Goal: Task Accomplishment & Management: Manage account settings

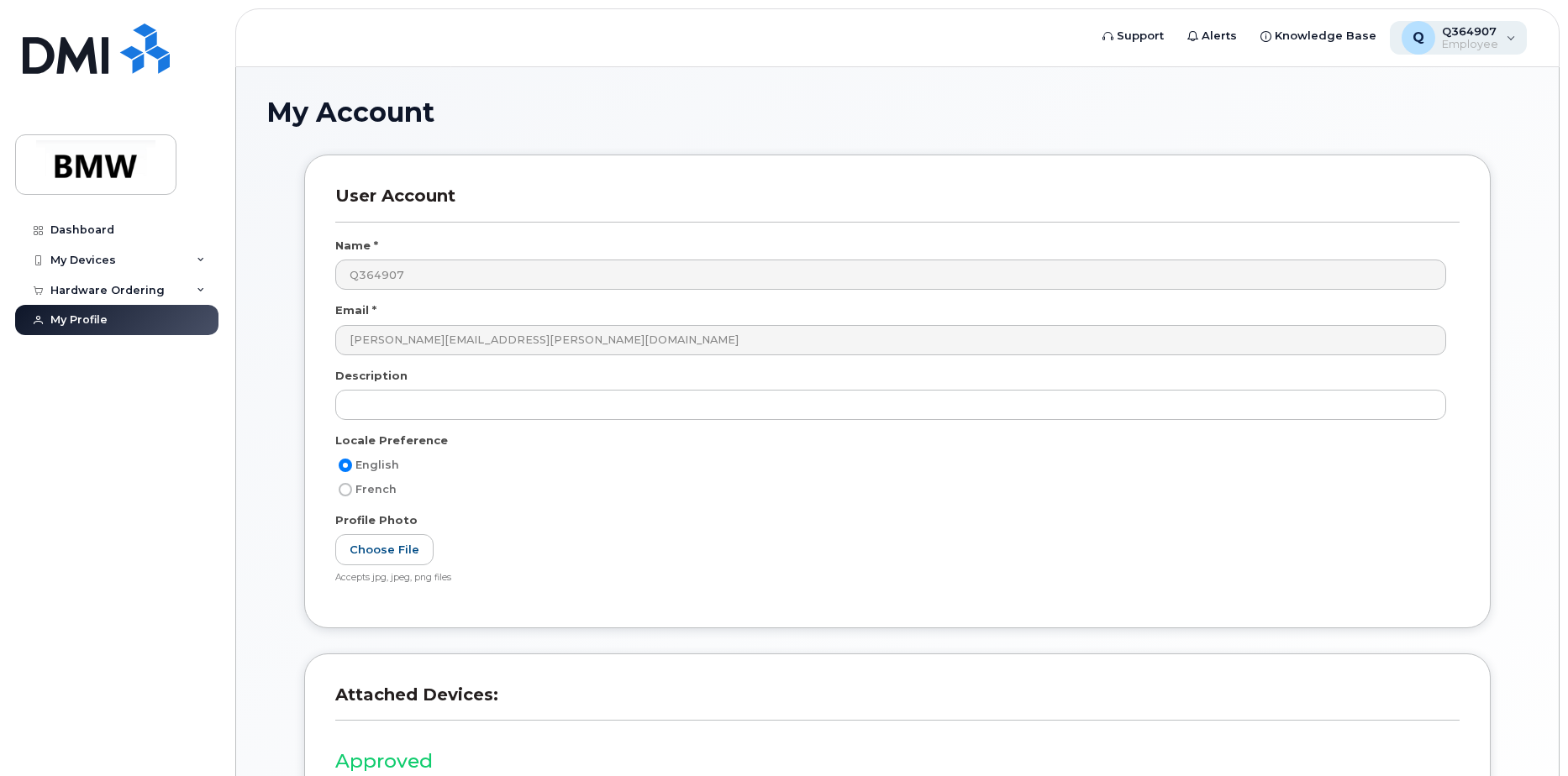
click at [1409, 36] on div "Q" at bounding box center [1419, 38] width 34 height 34
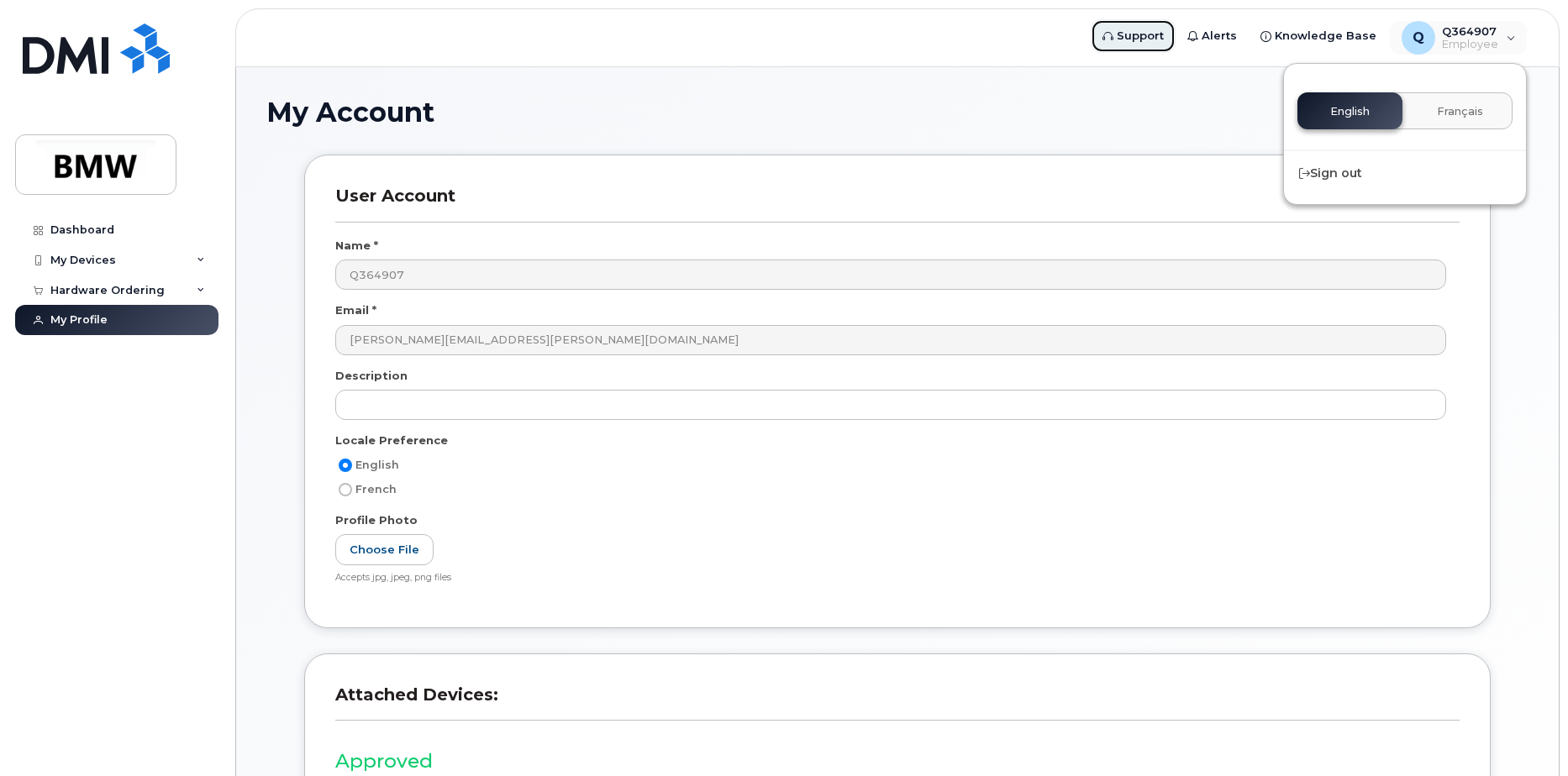
click at [1132, 36] on span "Support" at bounding box center [1140, 36] width 47 height 17
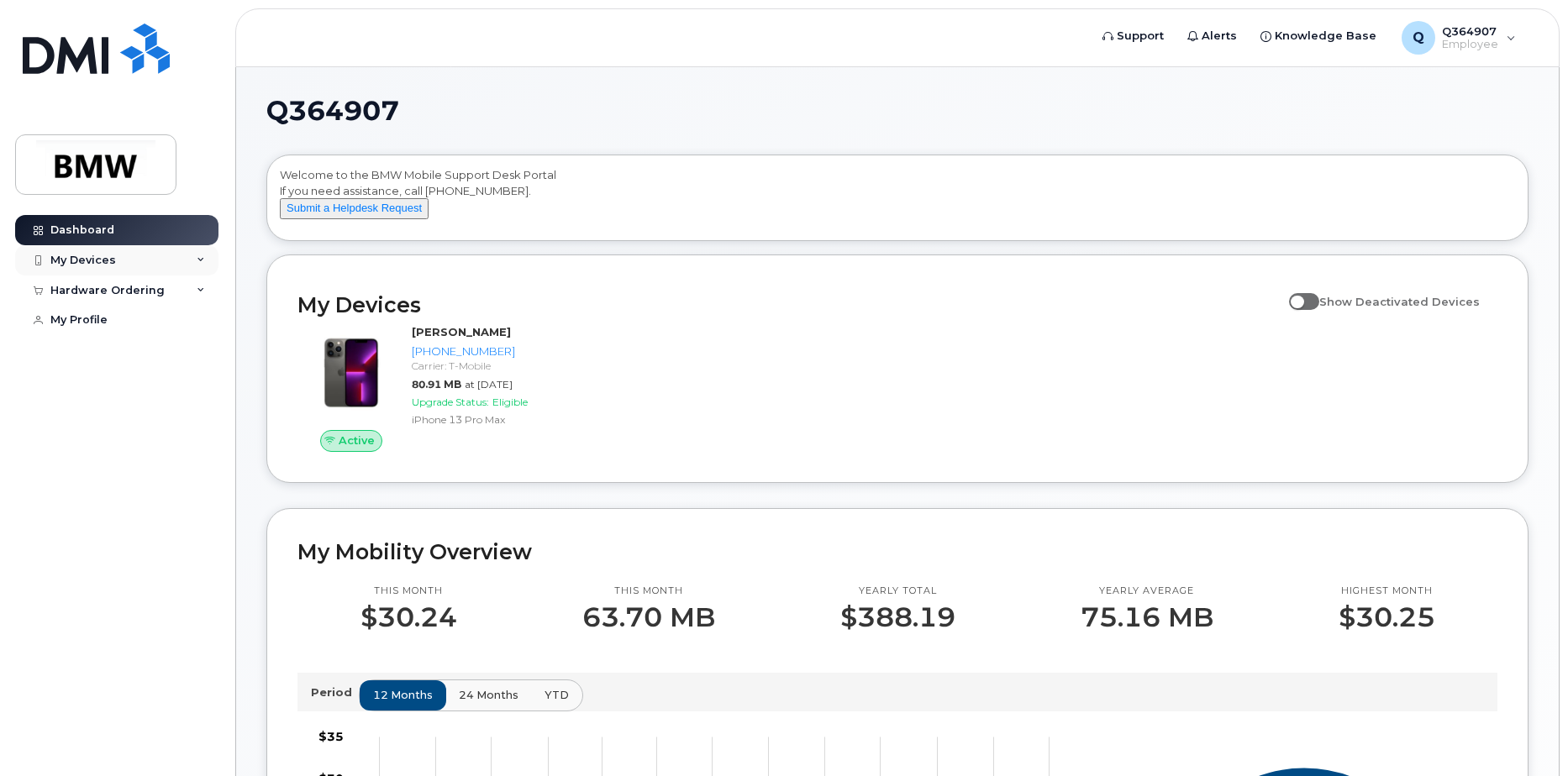
click at [186, 257] on div "My Devices" at bounding box center [116, 260] width 203 height 30
click at [102, 287] on div "Add Device" at bounding box center [91, 291] width 66 height 15
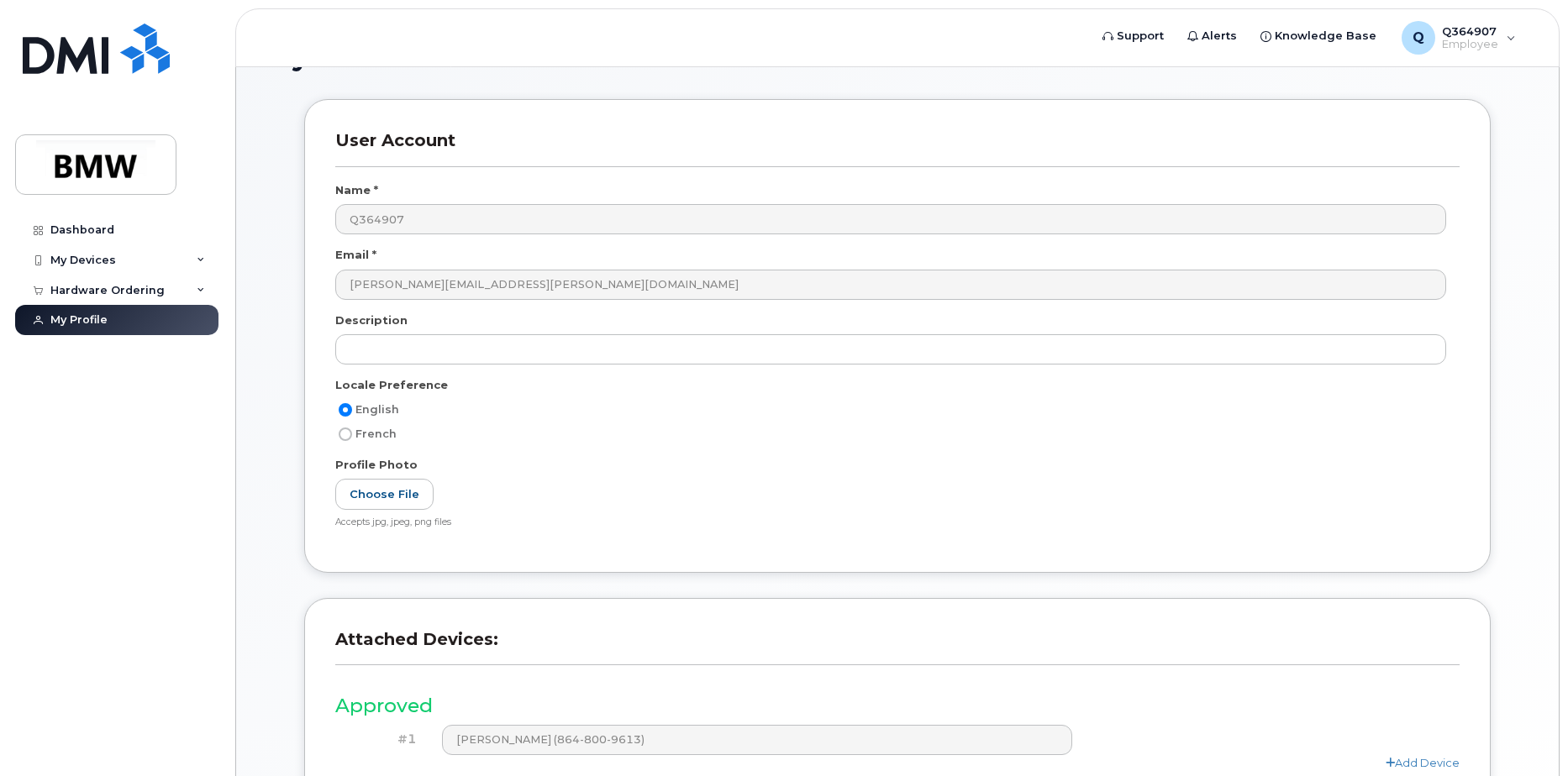
scroll to position [84, 0]
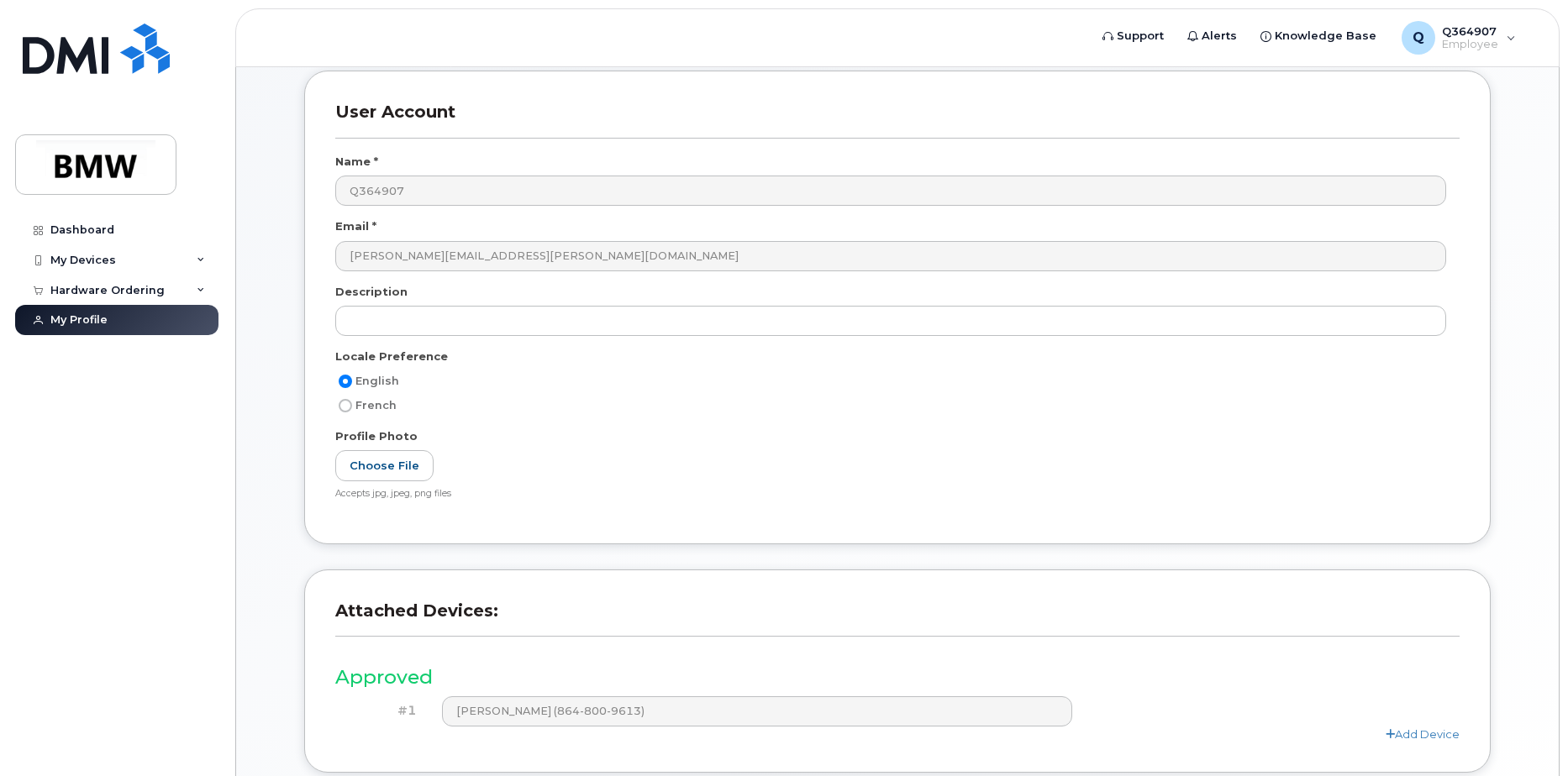
click at [411, 304] on div "Description" at bounding box center [897, 295] width 1124 height 22
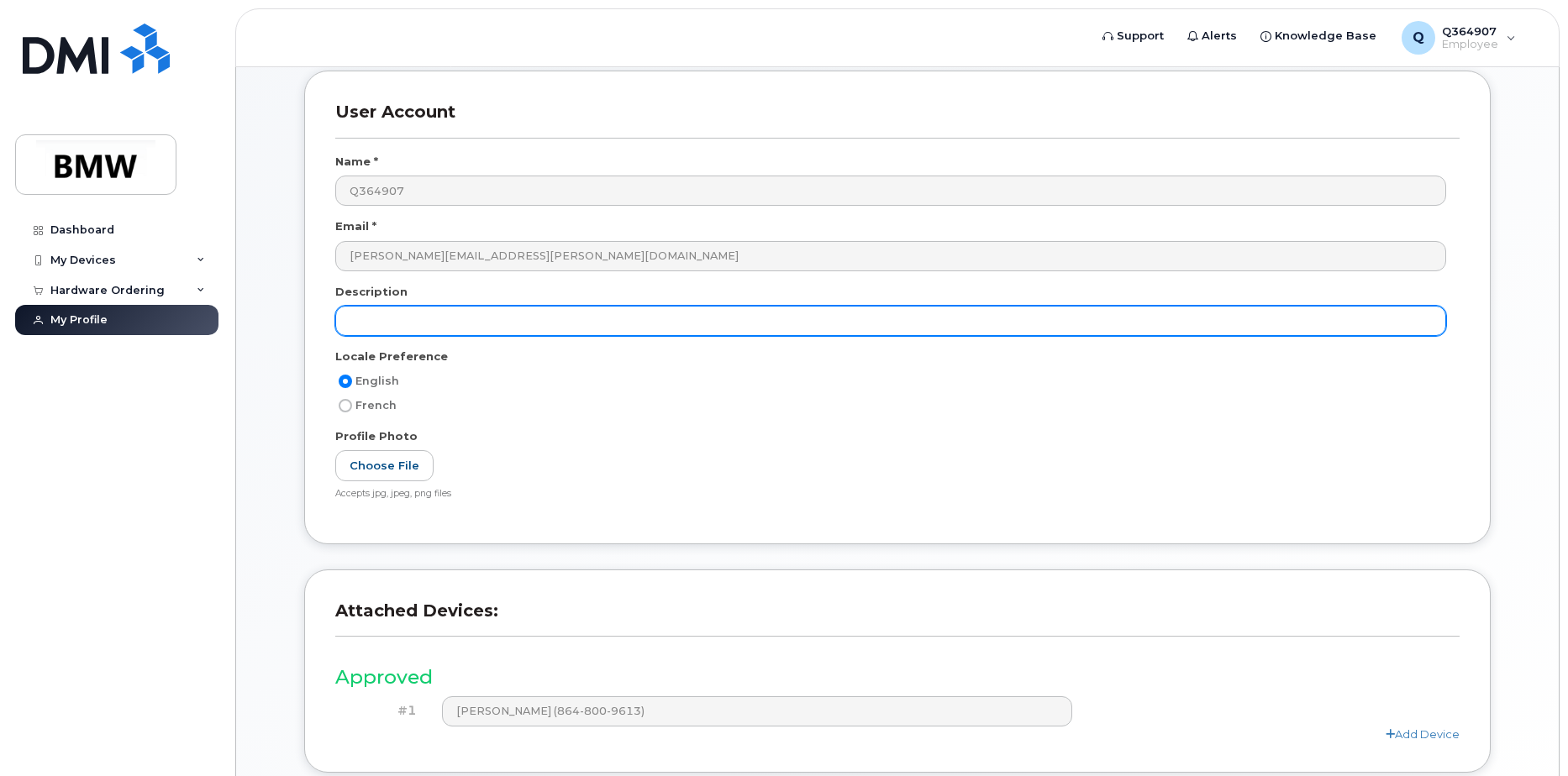
click at [411, 308] on input "text" at bounding box center [891, 321] width 1111 height 30
type input "i"
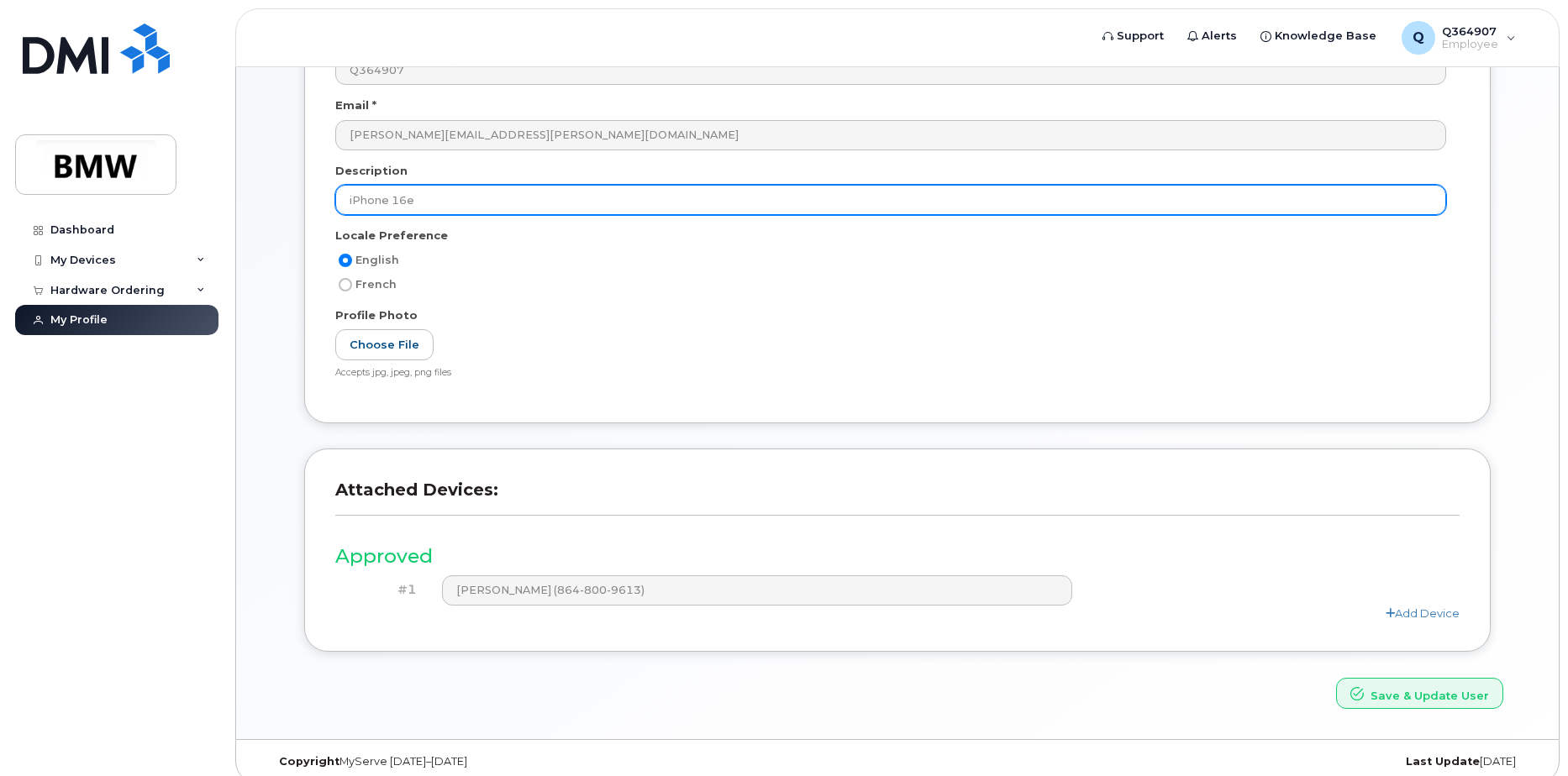
scroll to position [222, 0]
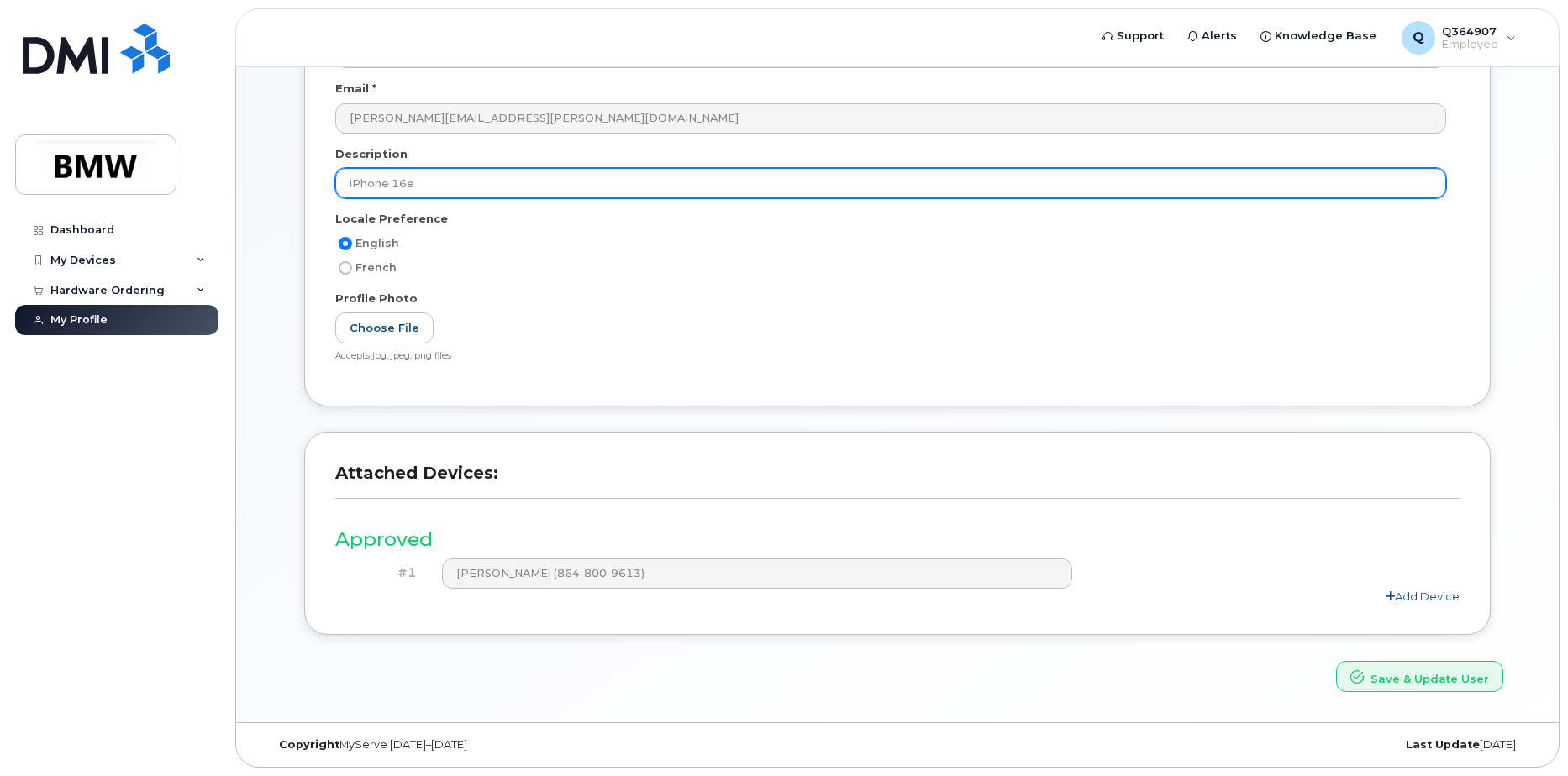
type input "iPhone 16e"
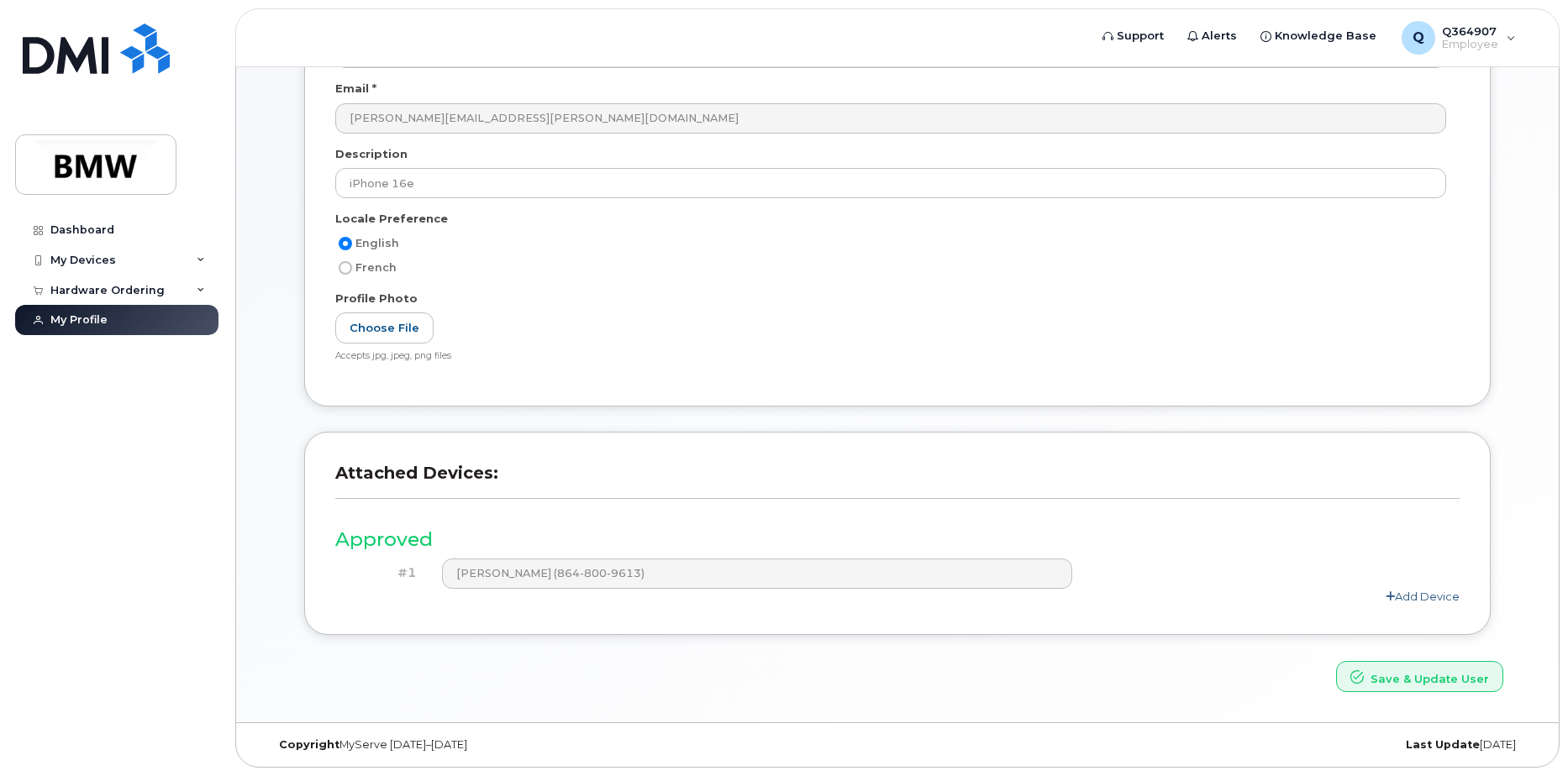
click at [1403, 596] on link "Add Device" at bounding box center [1422, 596] width 74 height 13
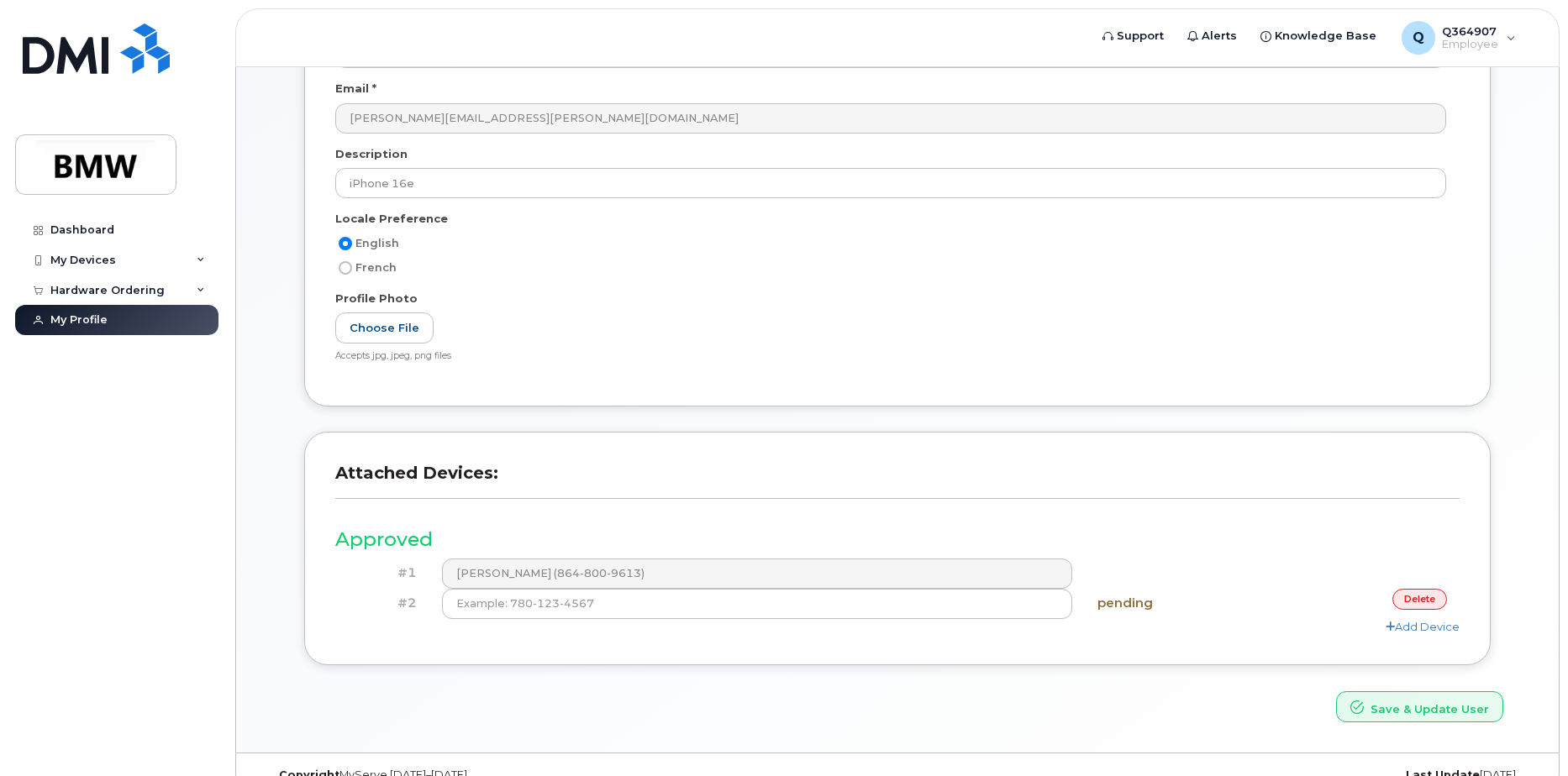
scroll to position [252, 0]
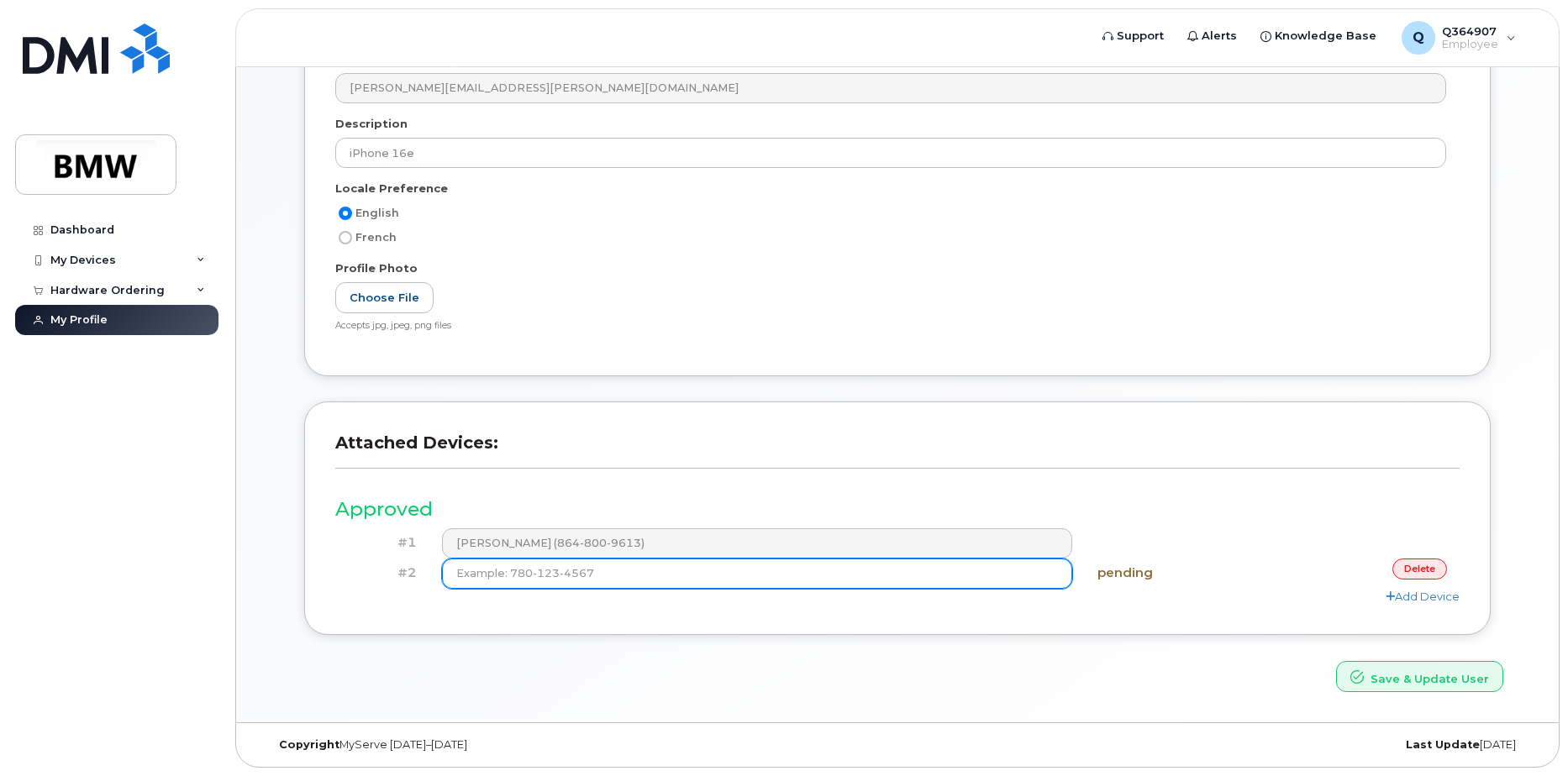
click at [546, 578] on input at bounding box center [758, 574] width 631 height 30
click at [557, 572] on input at bounding box center [758, 574] width 631 height 30
type input "(864) 800-9613"
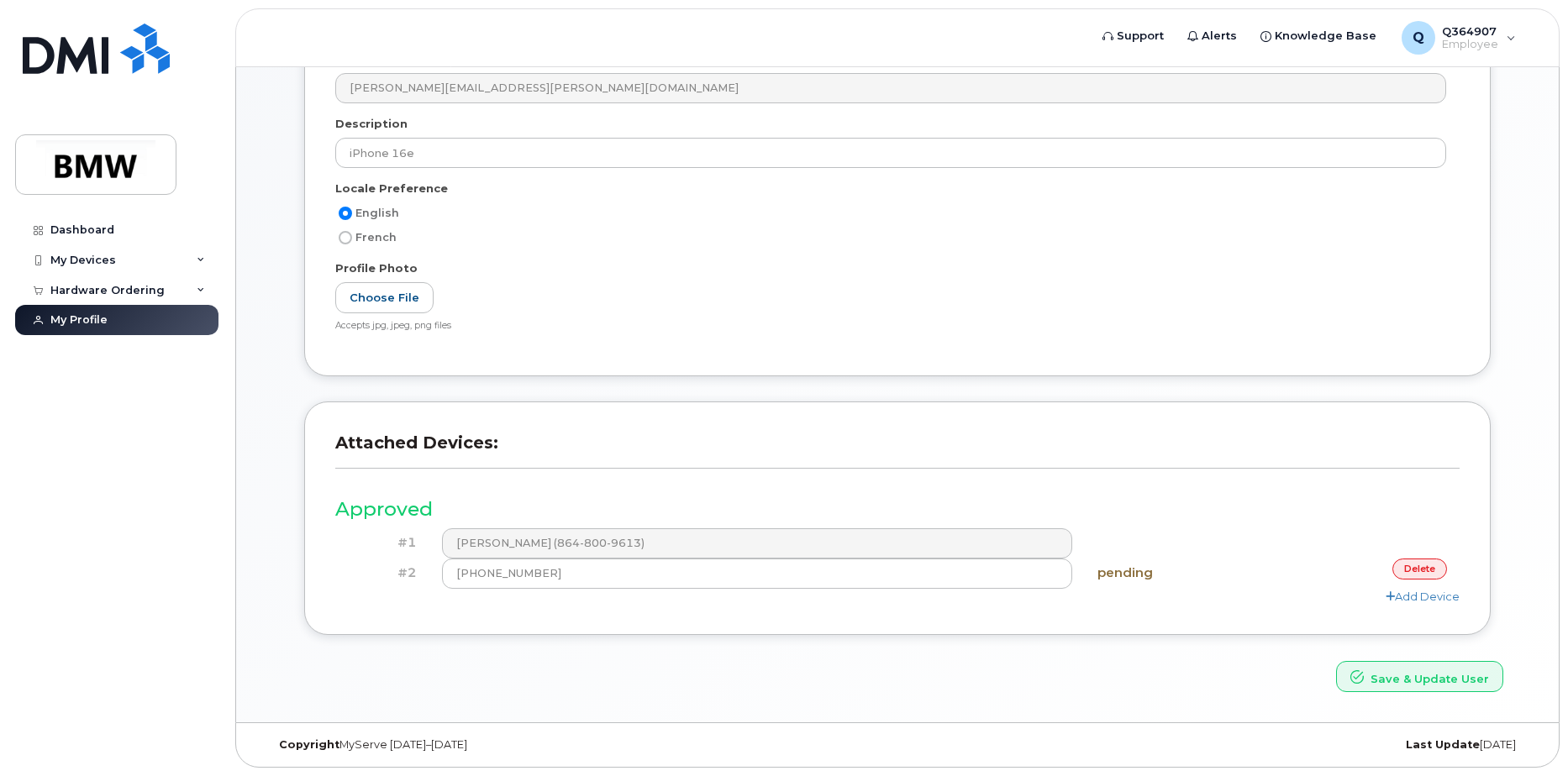
click at [648, 645] on div "Attached Devices: Approved #1 Arthur Murray (864-800-9613) #2 (864) 800-9613 pe…" at bounding box center [897, 530] width 1212 height 258
click at [626, 617] on div "Attached Devices: Approved #1 Arthur Murray (864-800-9613) #2 (864) 800-9613 pe…" at bounding box center [897, 518] width 1187 height 233
click at [1387, 601] on icon at bounding box center [1390, 596] width 9 height 11
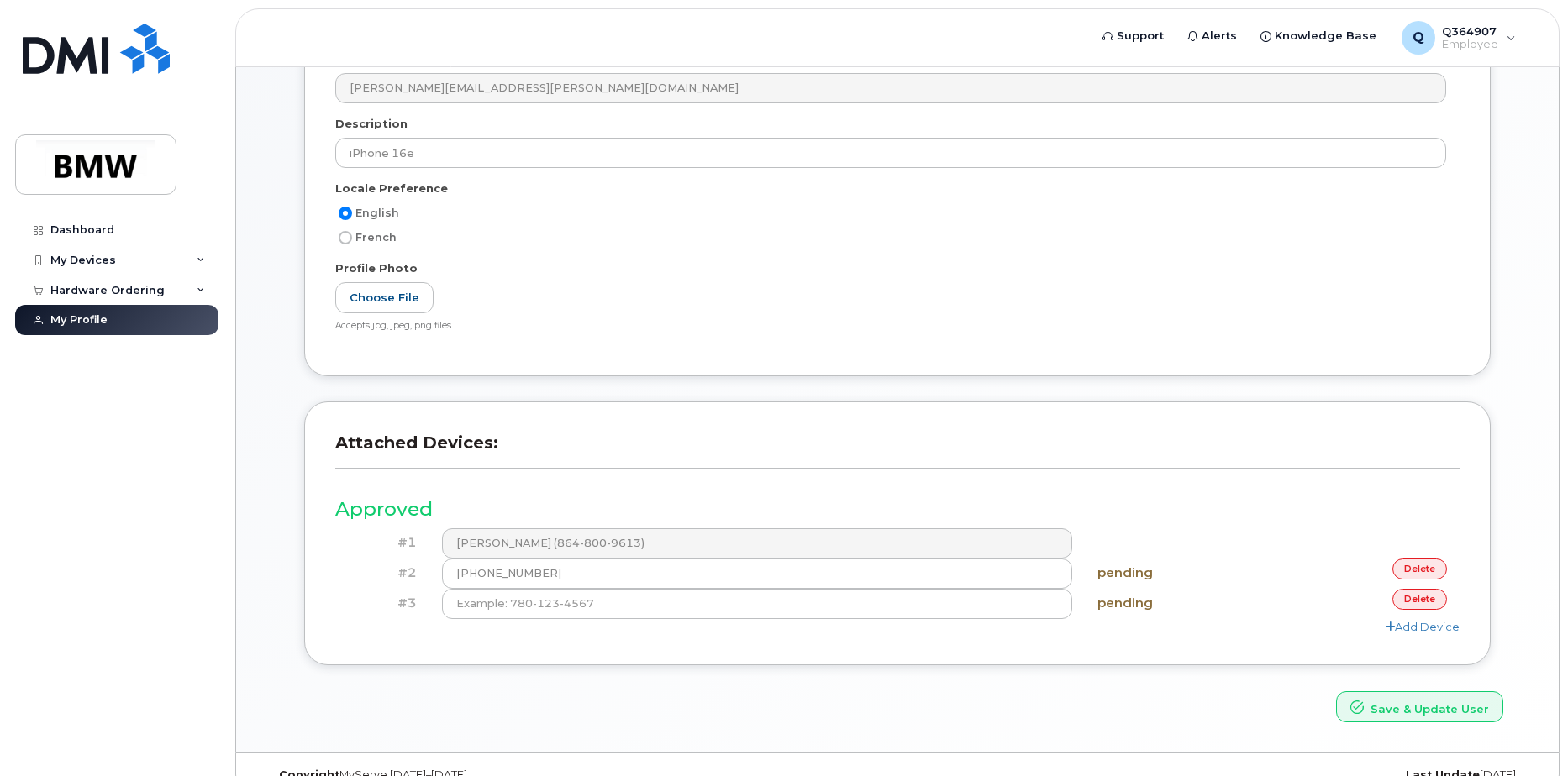
click at [1413, 603] on link "delete" at bounding box center [1420, 599] width 55 height 21
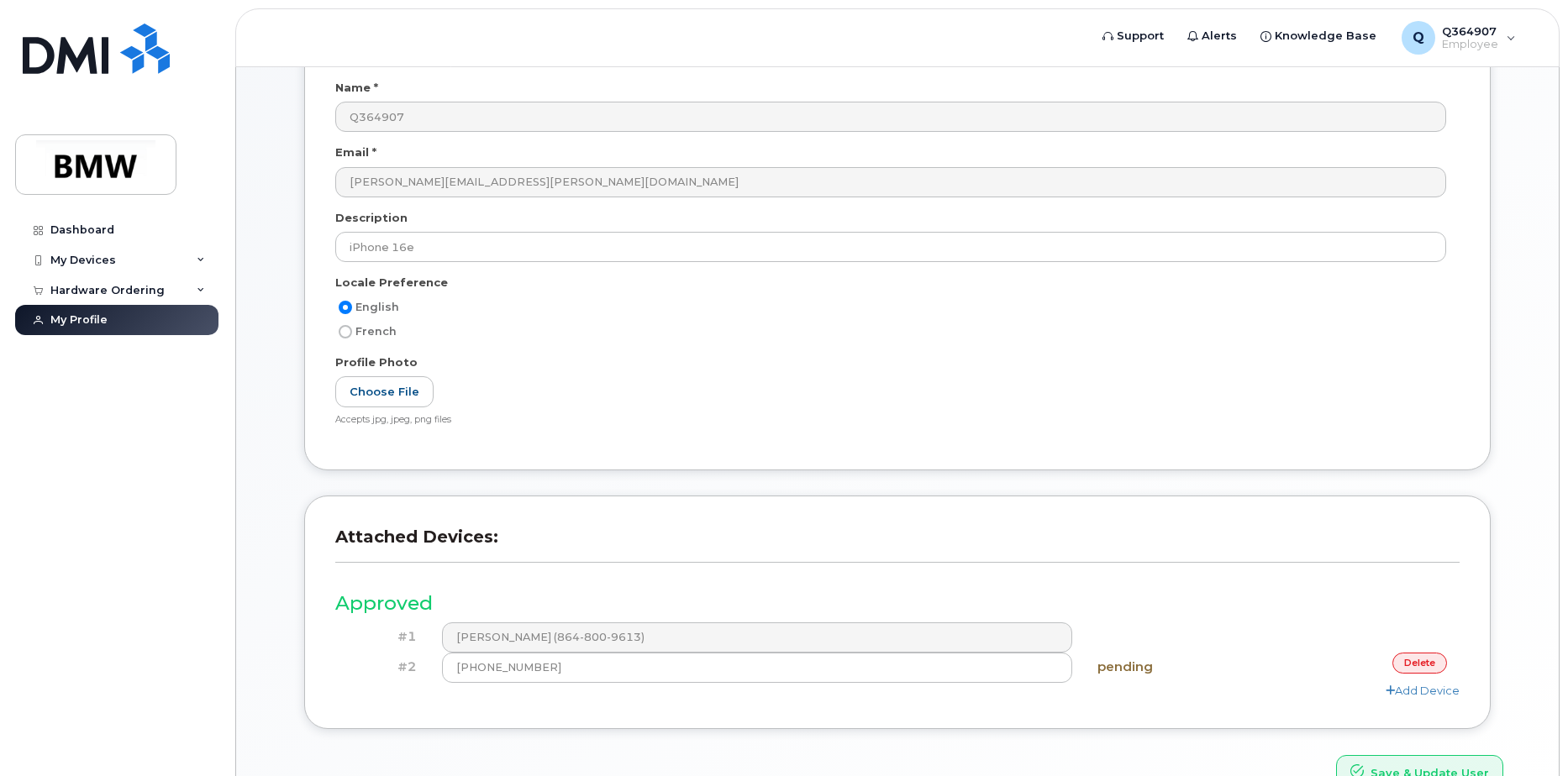
scroll to position [0, 0]
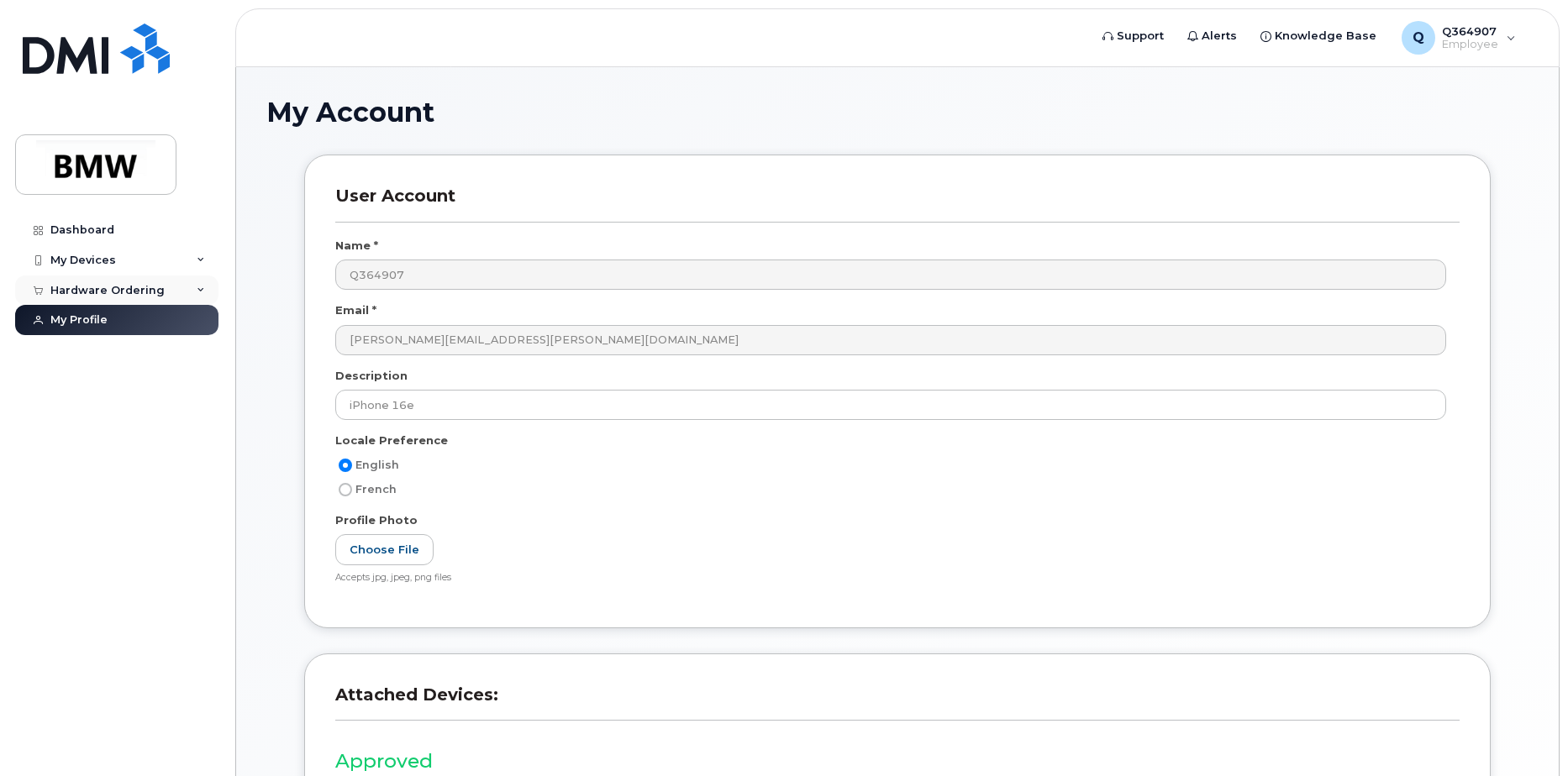
click at [186, 288] on div "Hardware Ordering" at bounding box center [116, 291] width 203 height 30
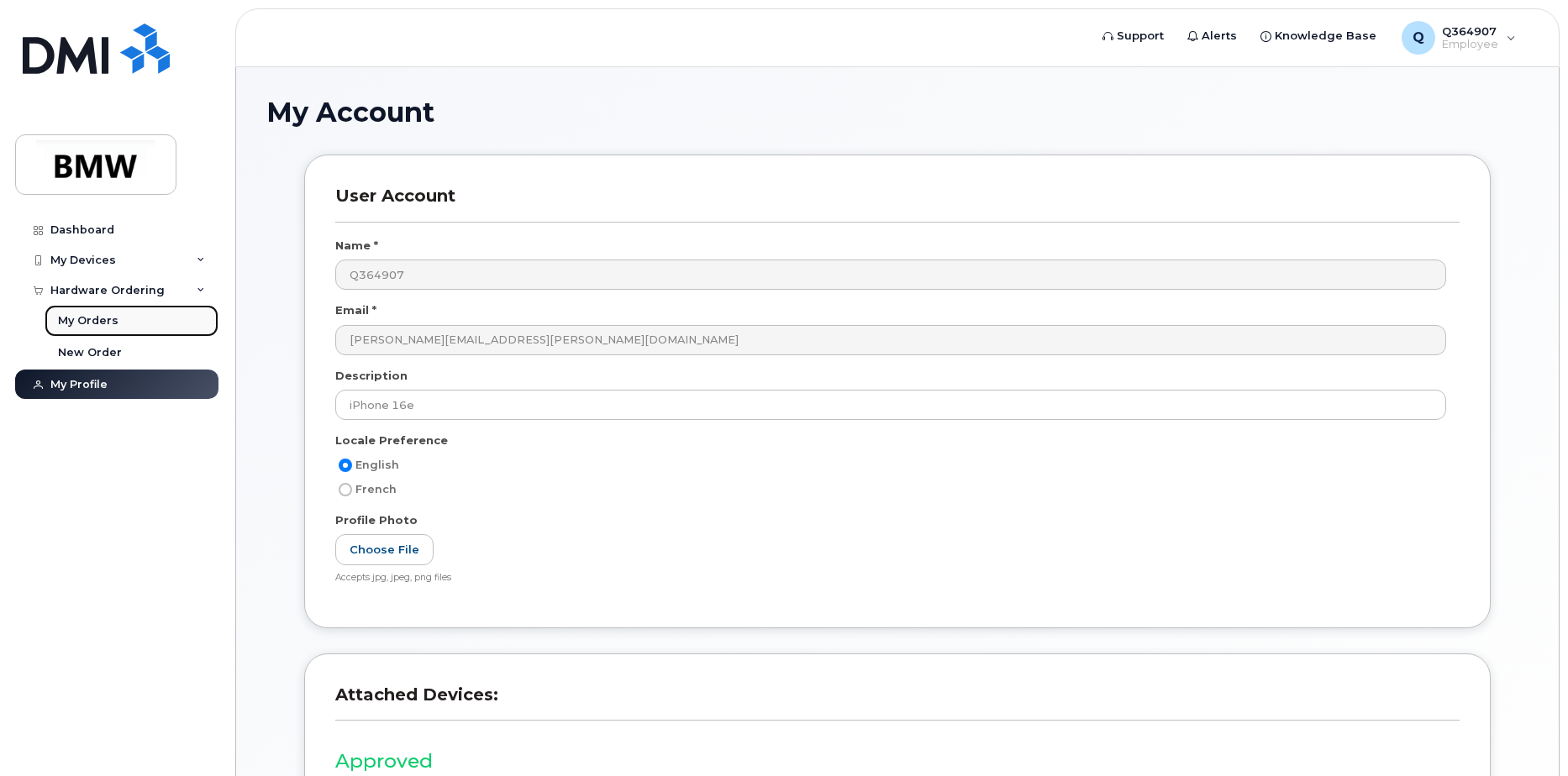
click at [101, 325] on div "My Orders" at bounding box center [89, 320] width 61 height 15
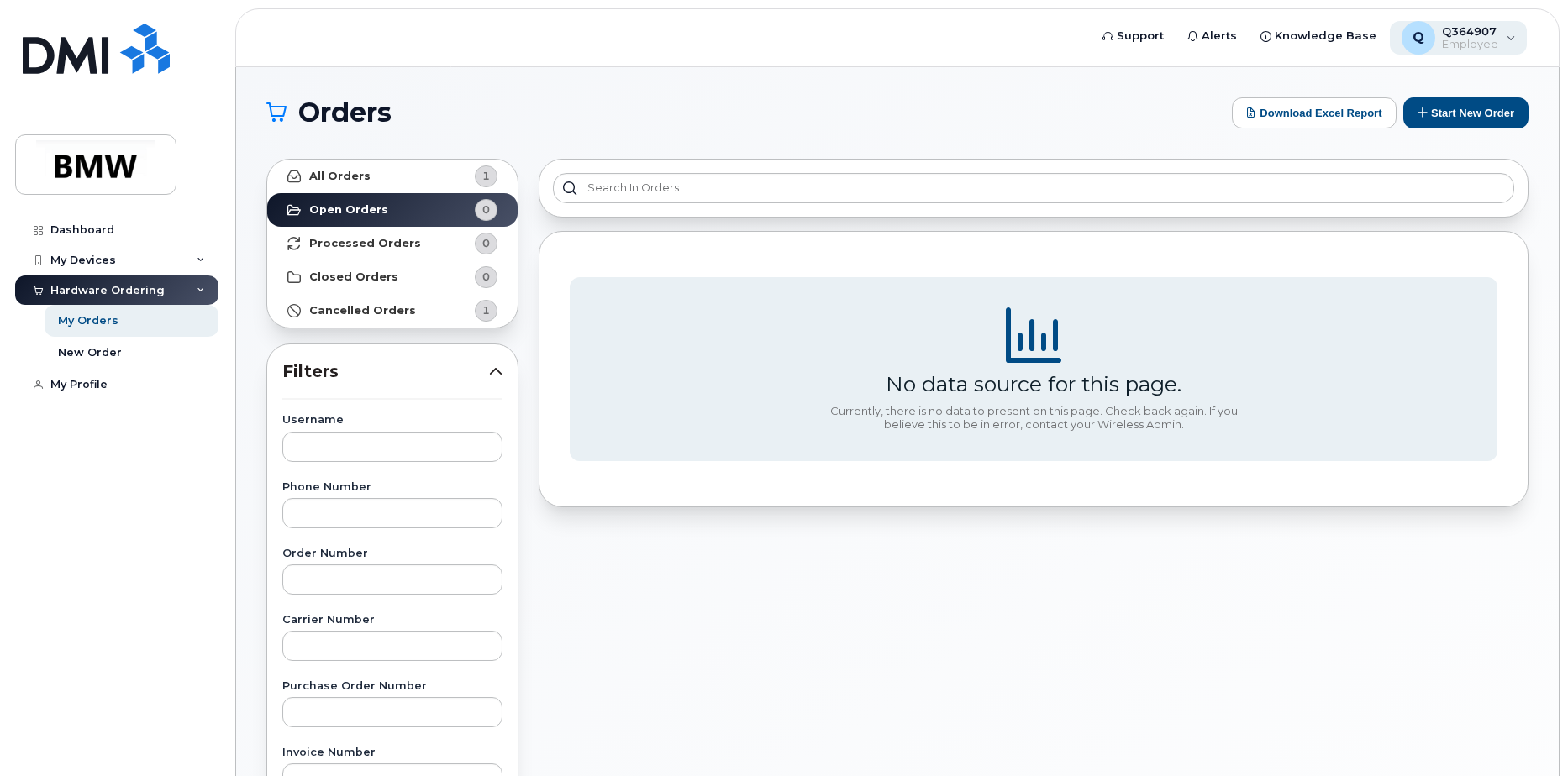
click at [1459, 38] on span "Employee" at bounding box center [1470, 44] width 56 height 13
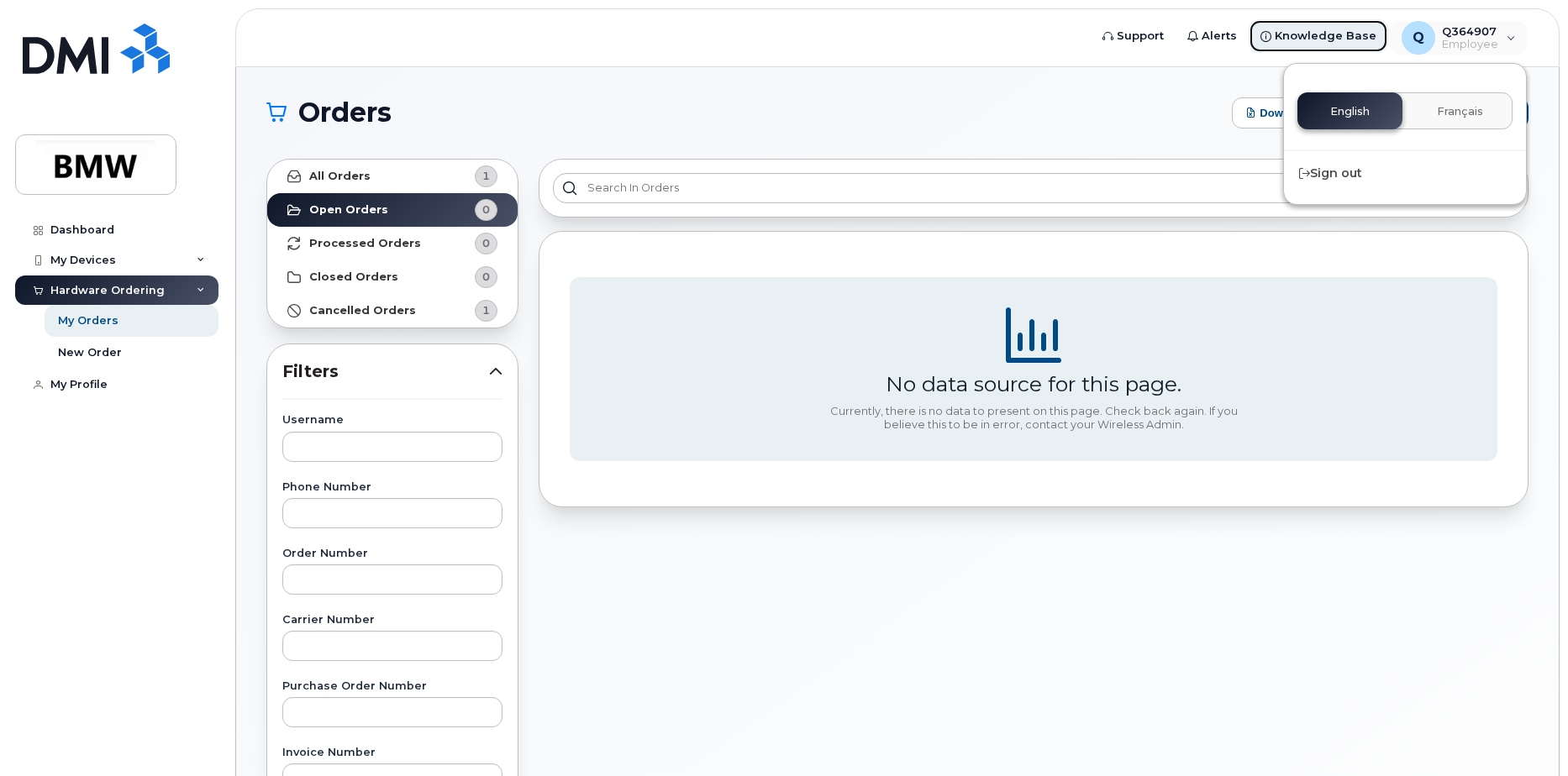
click at [1366, 39] on span "Knowledge Base" at bounding box center [1326, 36] width 102 height 17
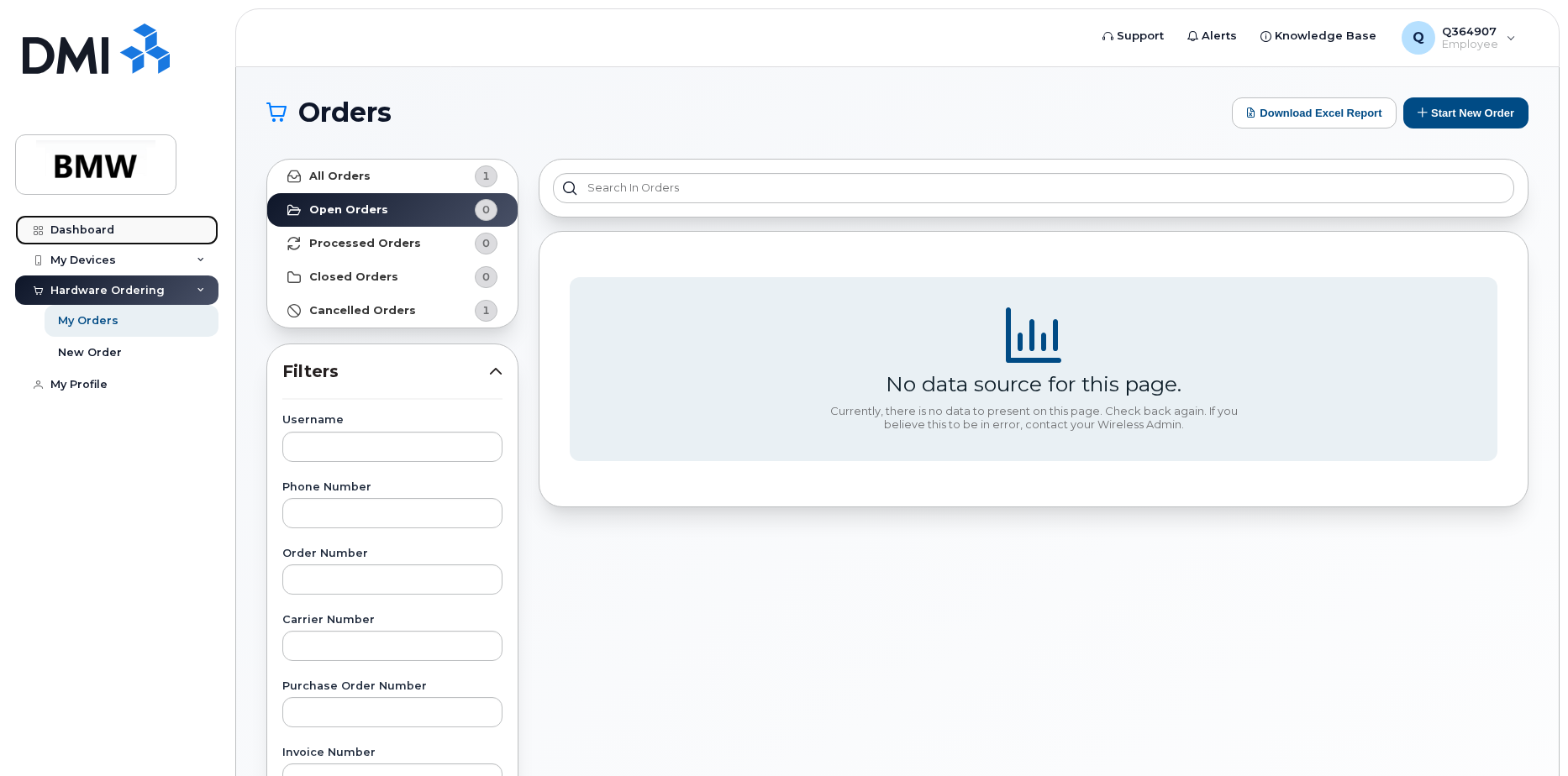
click at [83, 230] on div "Dashboard" at bounding box center [81, 230] width 64 height 13
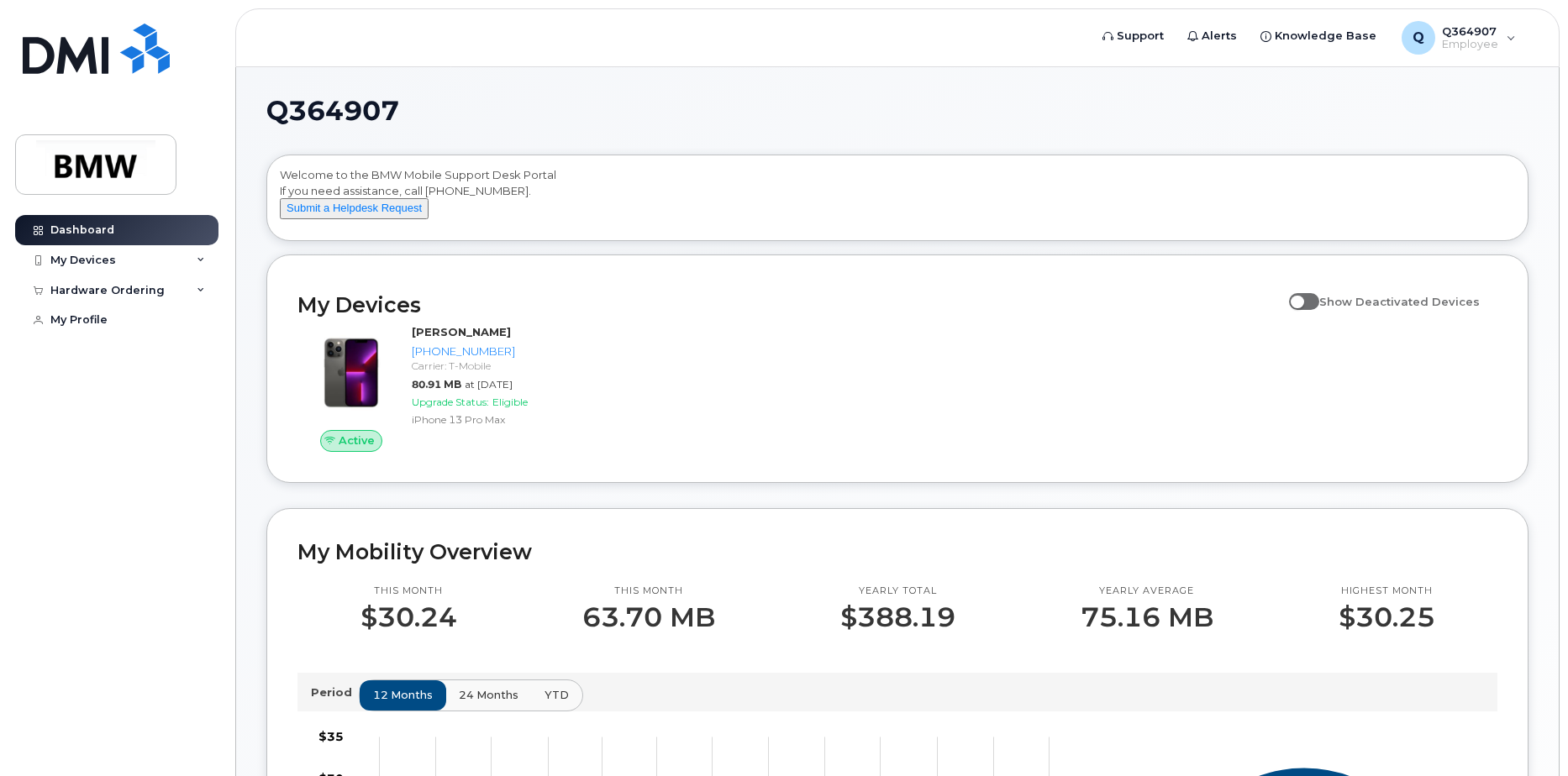
click at [1319, 310] on span at bounding box center [1304, 301] width 30 height 17
click at [1302, 299] on input "Show Deactivated Devices" at bounding box center [1295, 291] width 13 height 13
checkbox input "true"
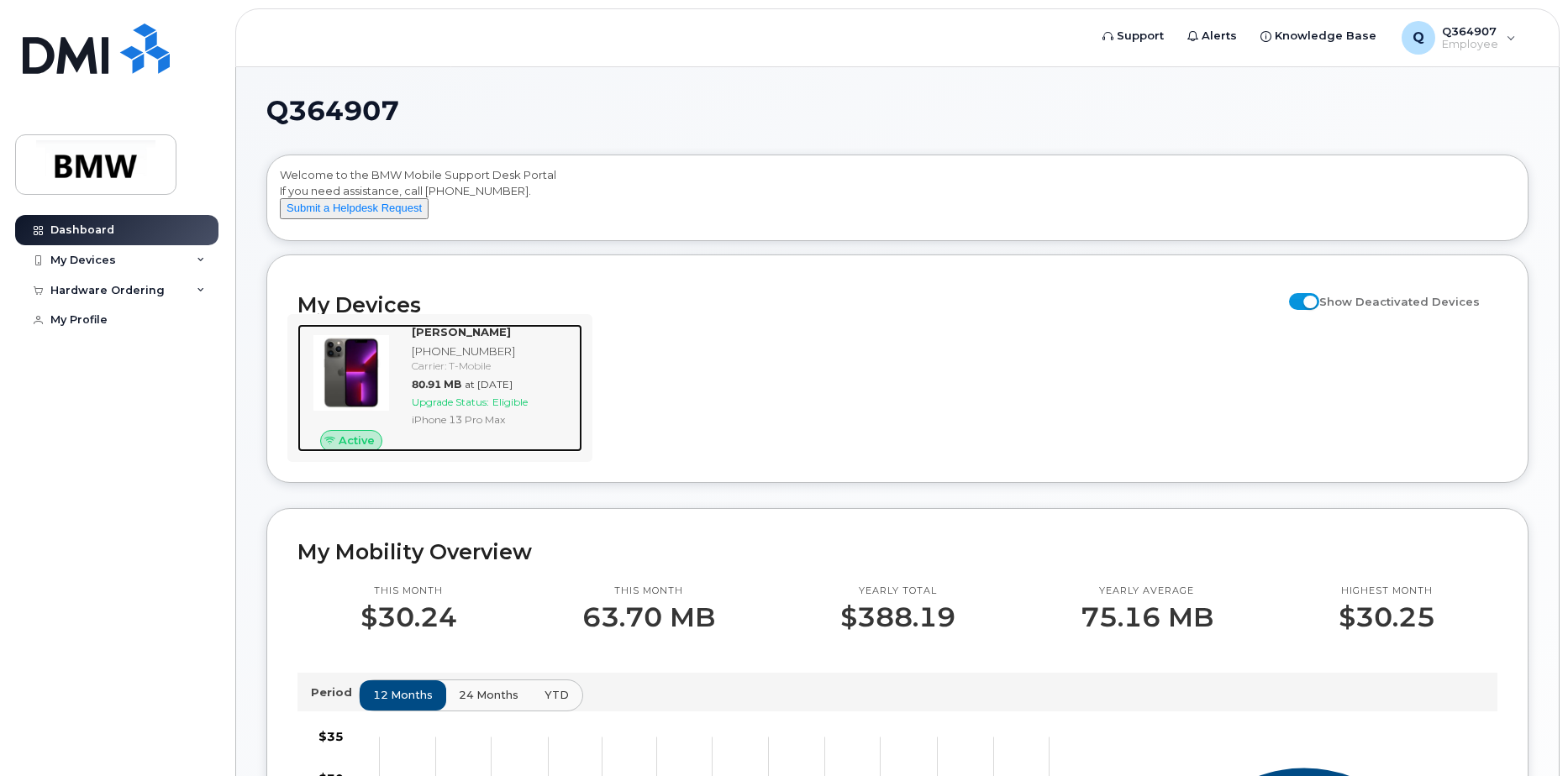
click at [528, 409] on span "Eligible" at bounding box center [510, 402] width 35 height 13
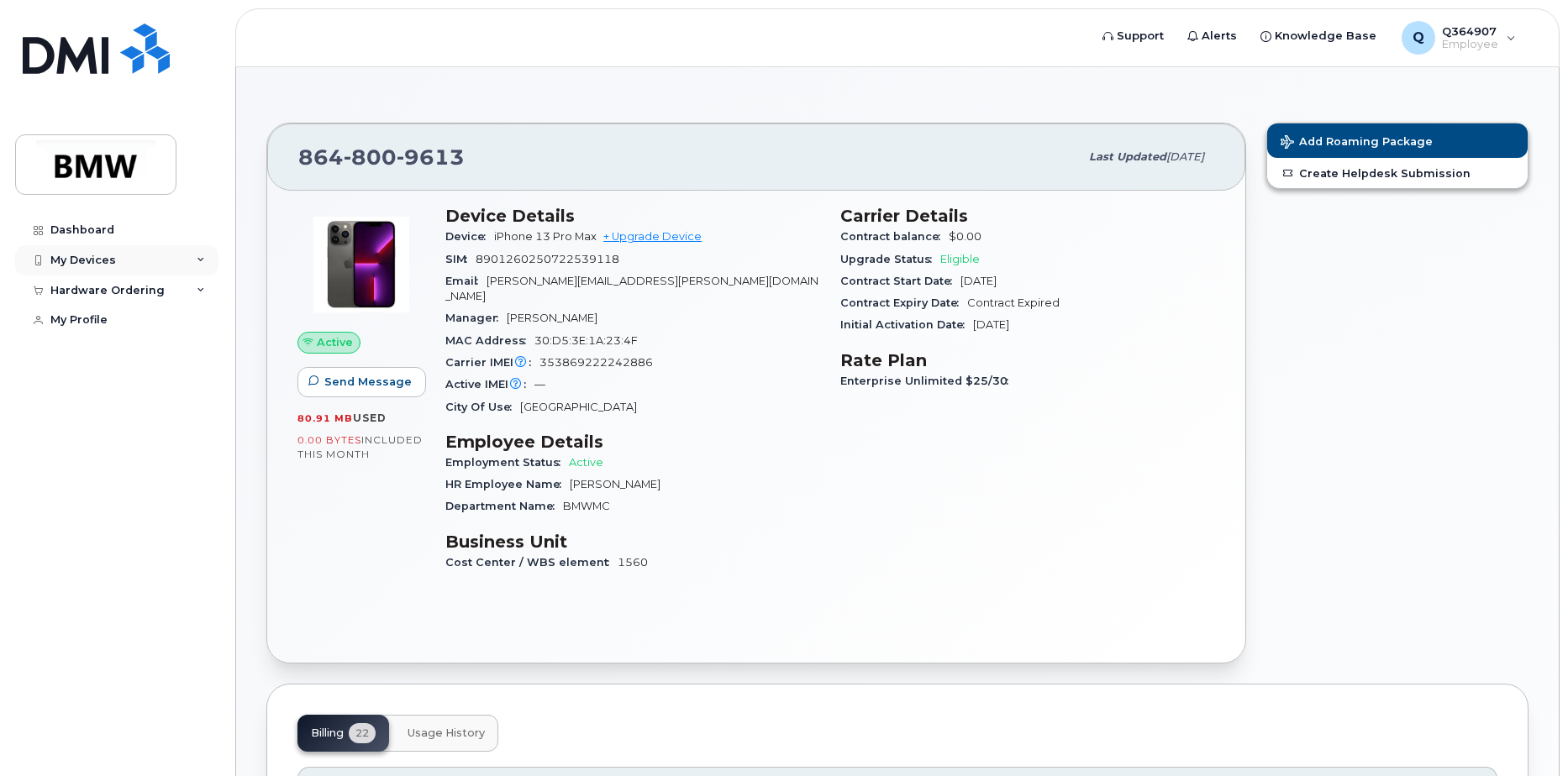
click at [200, 258] on icon at bounding box center [200, 260] width 8 height 8
click at [89, 291] on div "Add Device" at bounding box center [91, 291] width 66 height 15
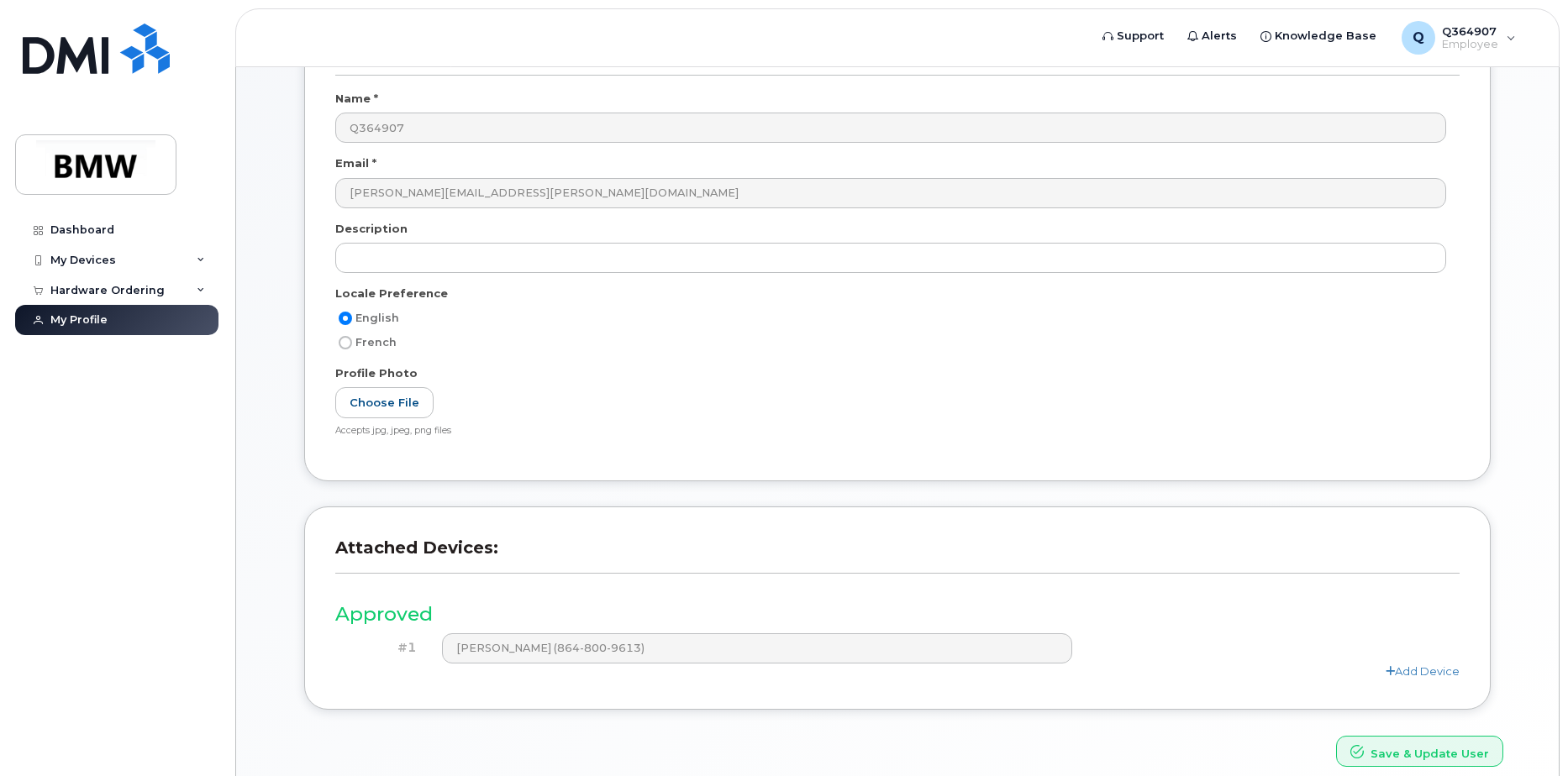
scroll to position [168, 0]
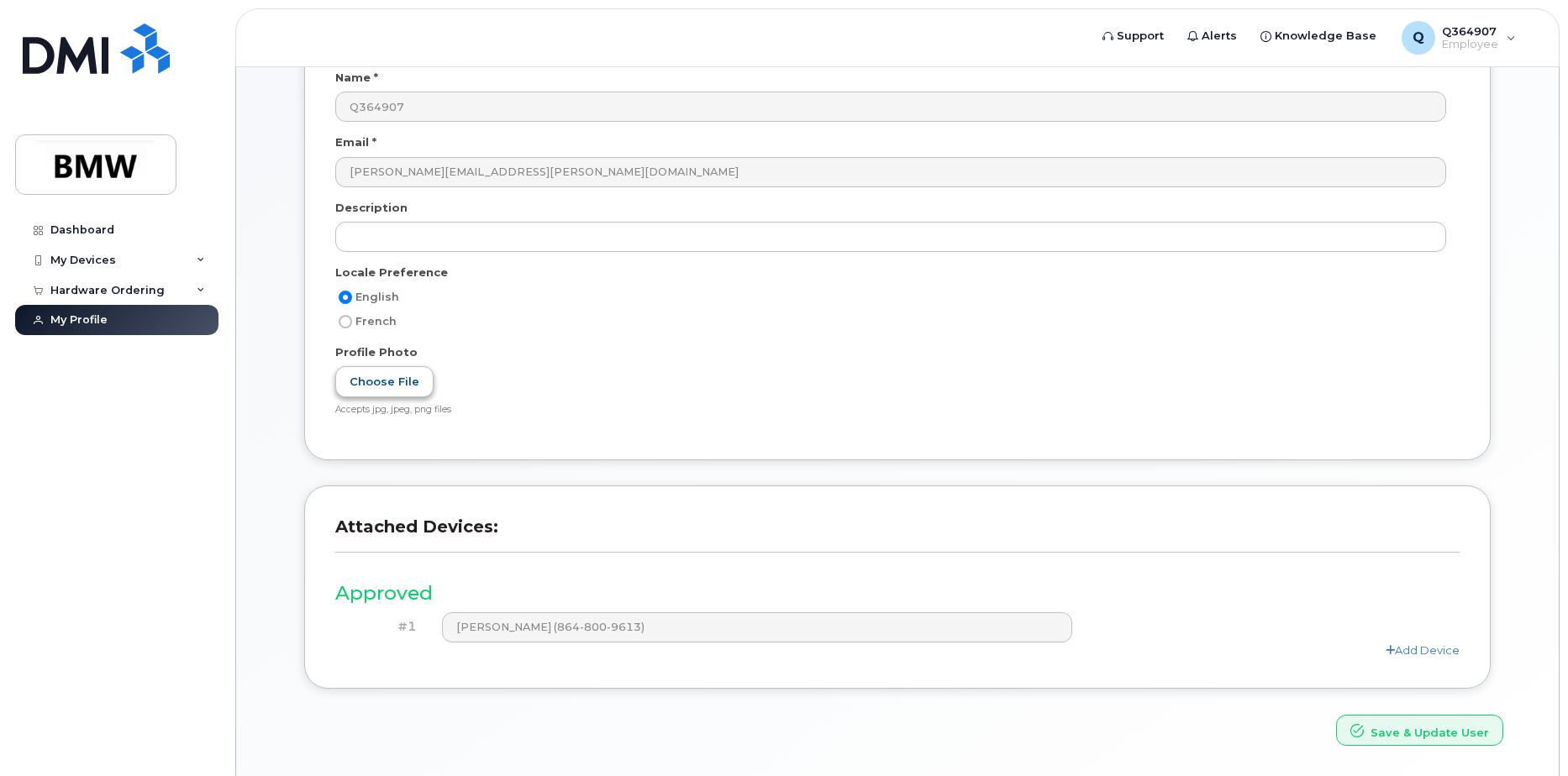
click at [395, 389] on label "Choose File" at bounding box center [385, 382] width 98 height 31
click at [0, 0] on input "Choose File" at bounding box center [0, 0] width 0 height 0
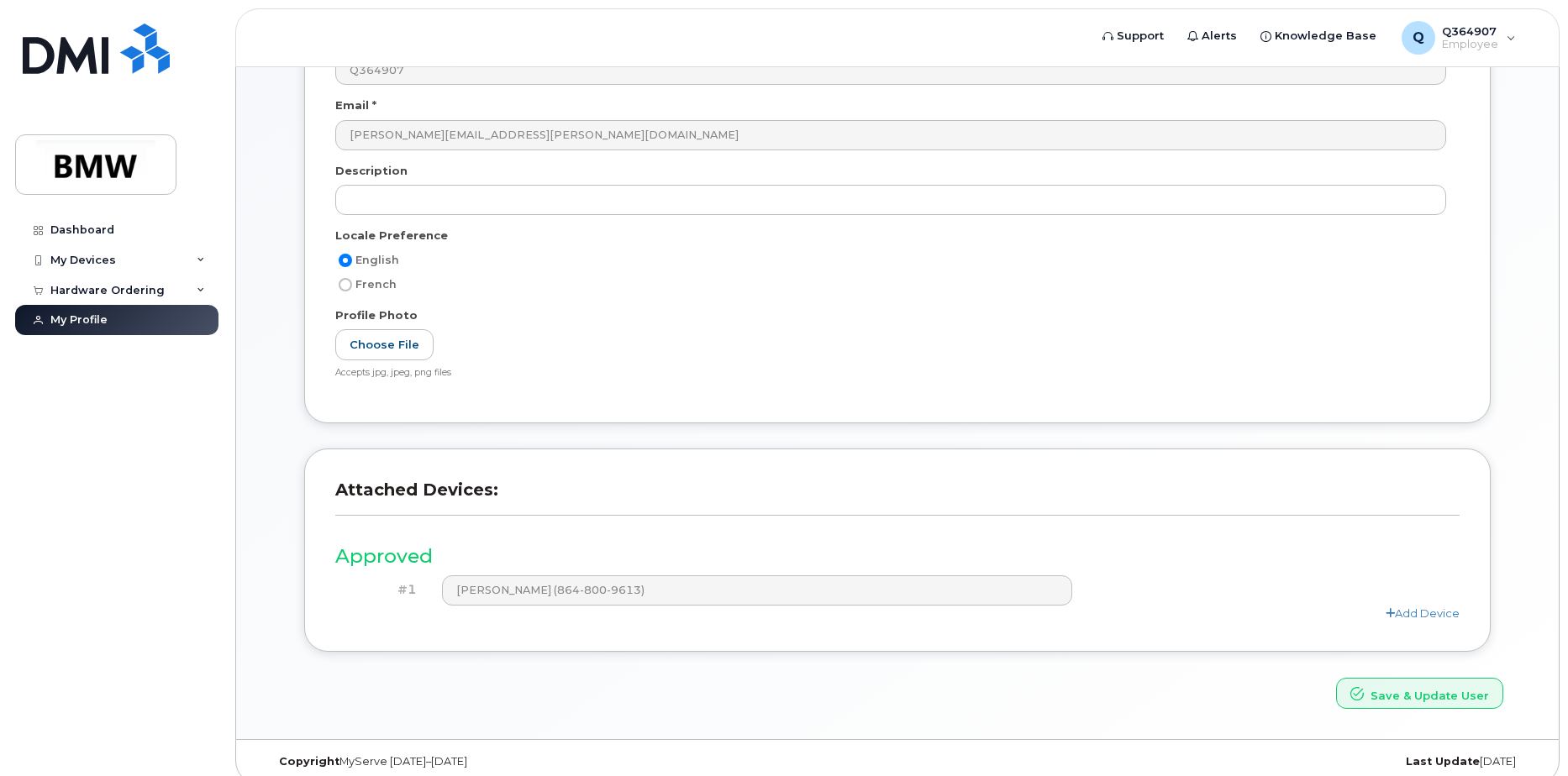
scroll to position [222, 0]
